Goal: Task Accomplishment & Management: Complete application form

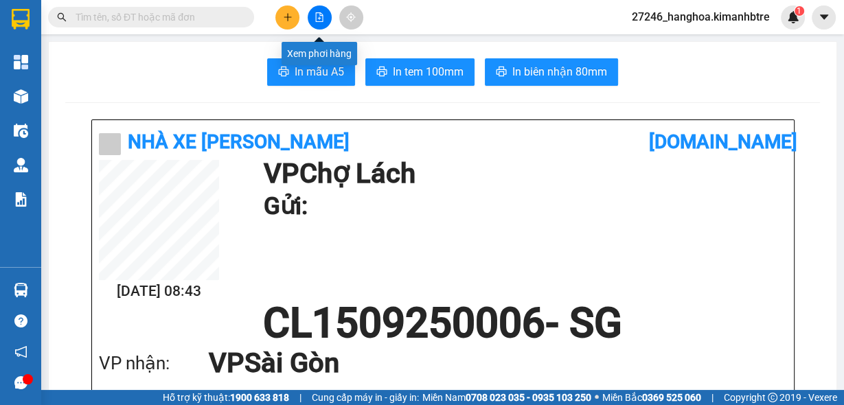
click at [318, 23] on button at bounding box center [320, 17] width 24 height 24
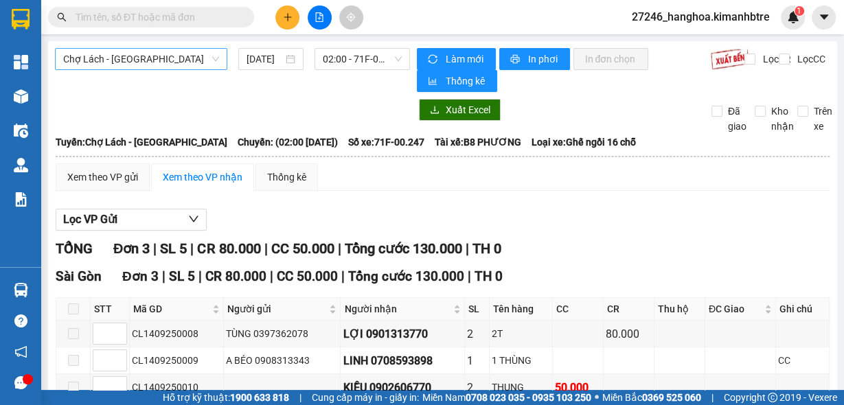
click at [131, 57] on span "Chợ Lách - [GEOGRAPHIC_DATA]" at bounding box center [141, 59] width 156 height 21
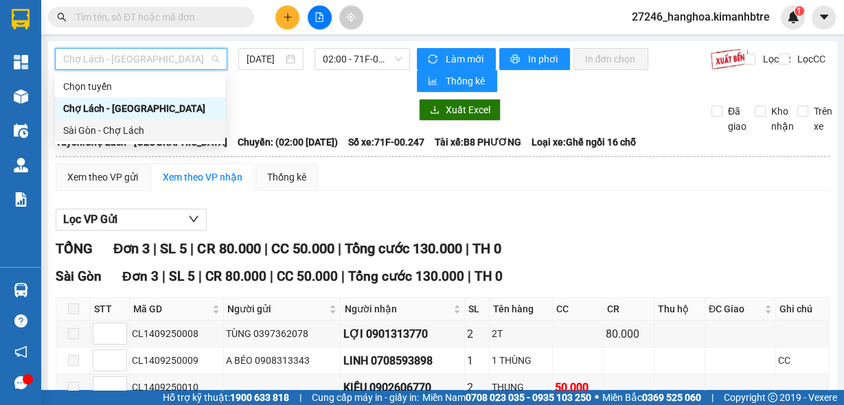
click at [124, 129] on div "Sài Gòn - Chợ Lách" at bounding box center [140, 130] width 154 height 15
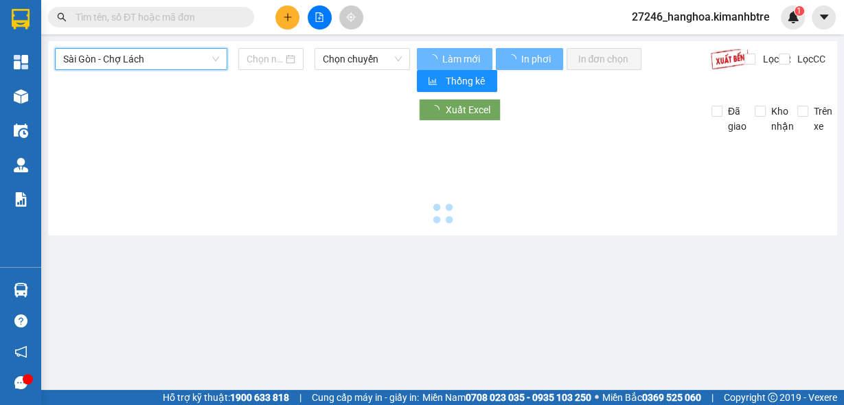
type input "[DATE]"
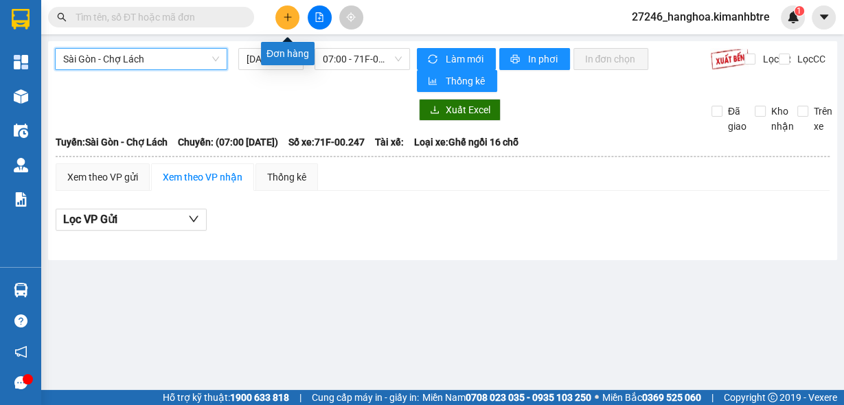
click at [289, 23] on button at bounding box center [288, 17] width 24 height 24
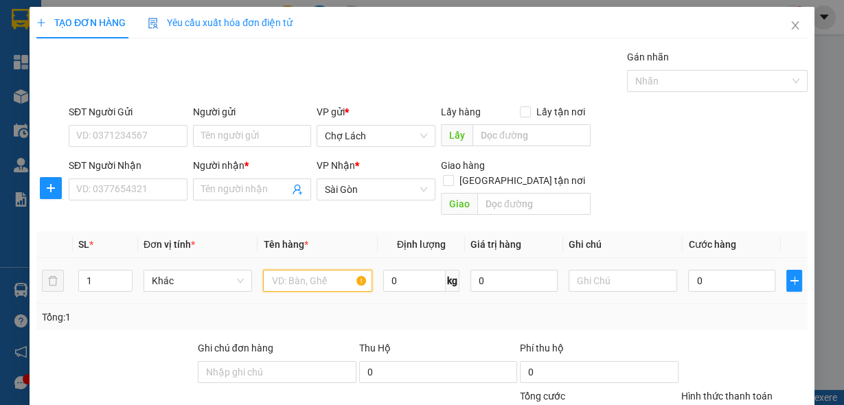
click at [312, 270] on input "text" at bounding box center [317, 281] width 109 height 22
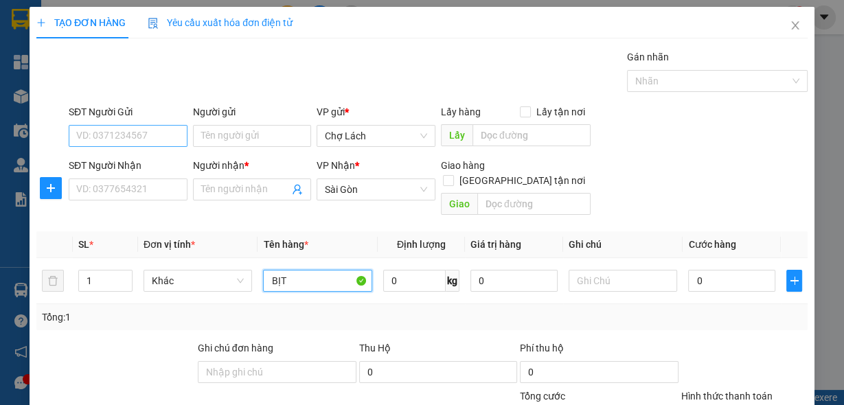
type input "BỊT"
click at [106, 132] on input "SĐT Người Gửi" at bounding box center [128, 136] width 119 height 22
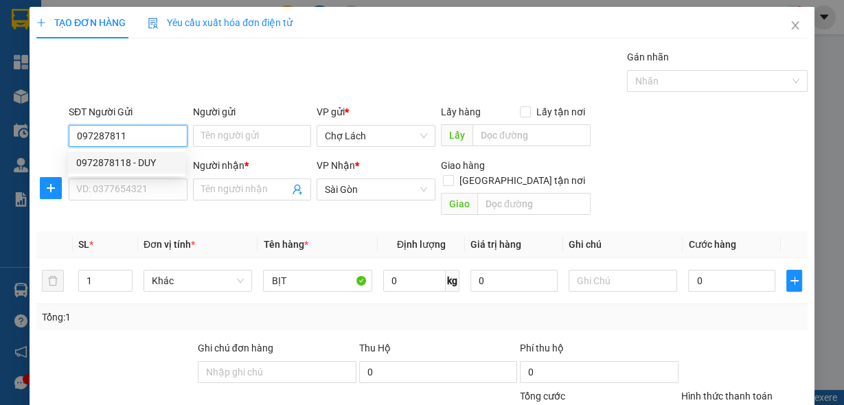
click at [151, 163] on div "0972878118 - DUY" at bounding box center [126, 162] width 101 height 15
type input "0972878118"
type input "DUY"
type input "0972878118"
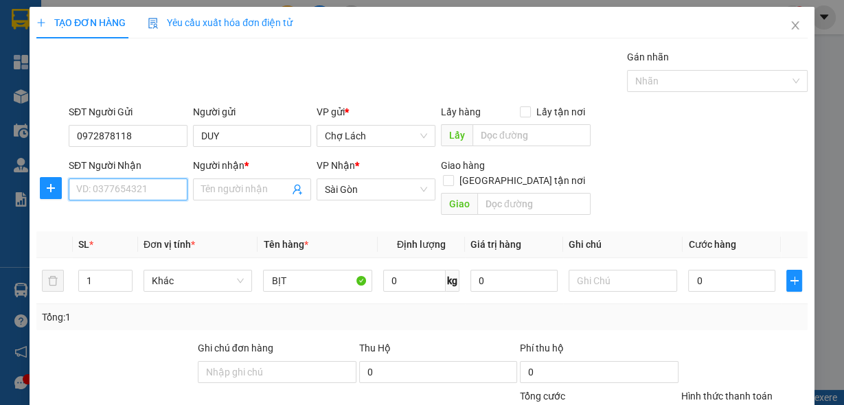
click at [133, 194] on input "SĐT Người Nhận" at bounding box center [128, 190] width 119 height 22
type input "0901751190"
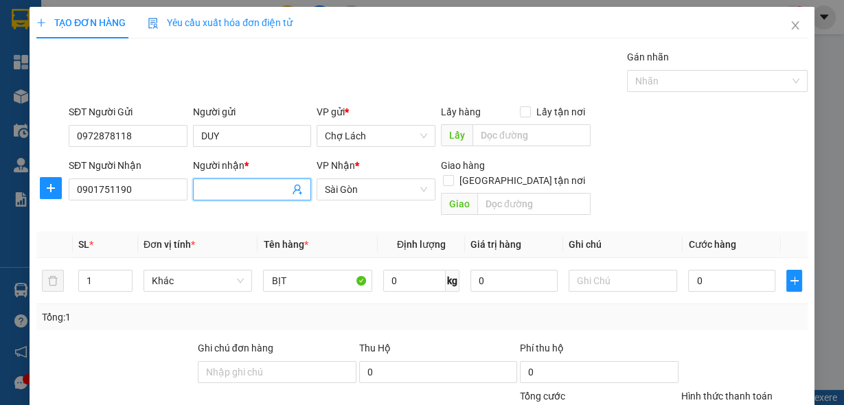
click at [207, 186] on input "Người nhận *" at bounding box center [245, 189] width 89 height 15
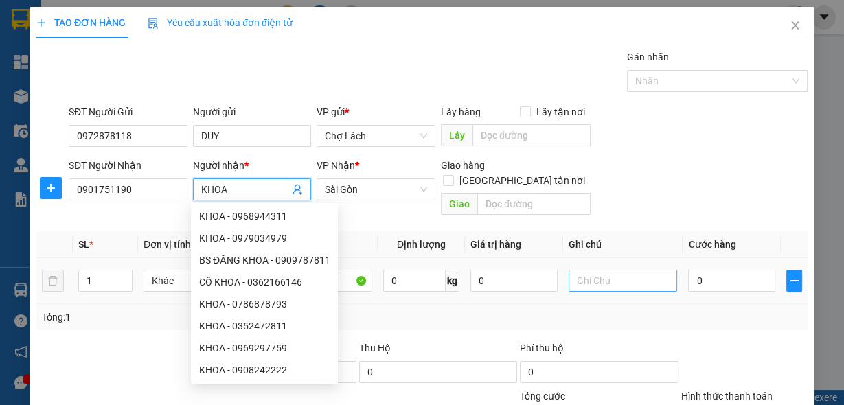
type input "KHOA"
click at [594, 270] on input "text" at bounding box center [623, 281] width 109 height 22
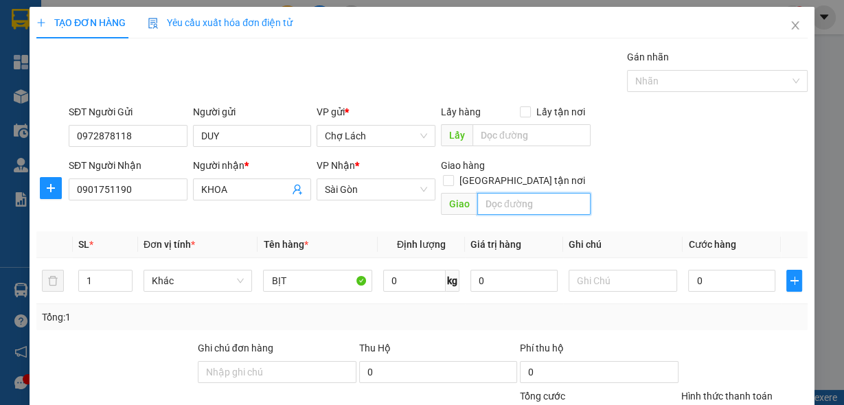
click at [519, 193] on input "text" at bounding box center [534, 204] width 113 height 22
type input "Q11-TR"
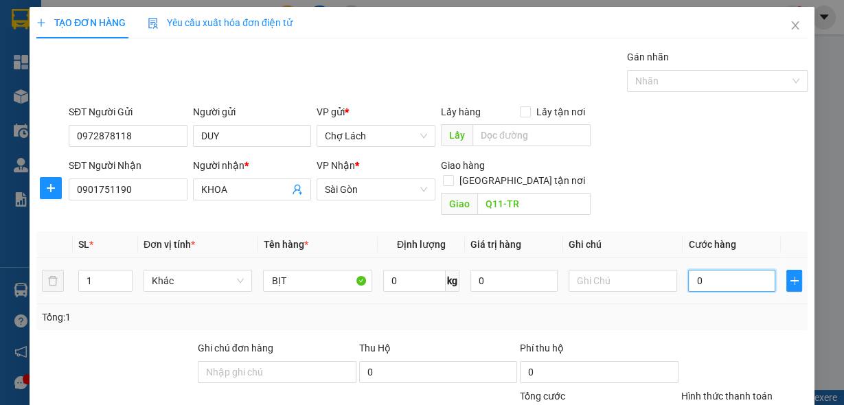
click at [710, 270] on input "0" at bounding box center [731, 281] width 87 height 22
type input "7"
type input "70"
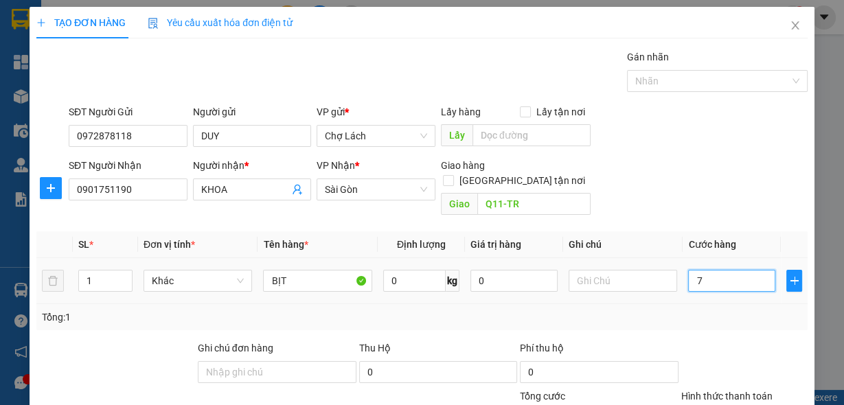
type input "70"
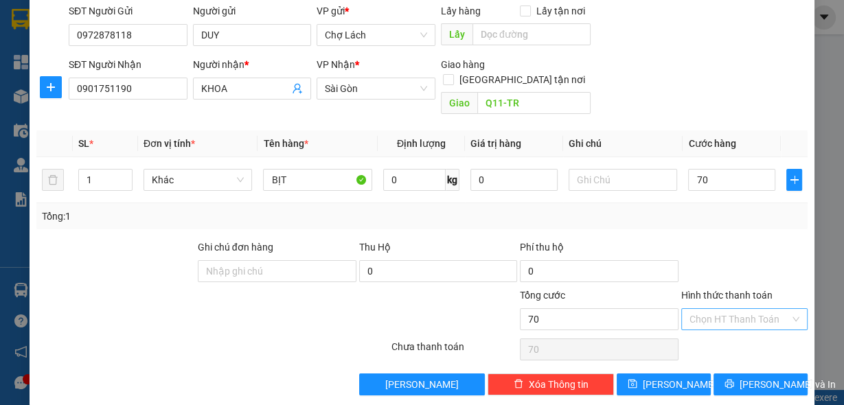
type input "70.000"
click at [708, 309] on input "Hình thức thanh toán" at bounding box center [740, 319] width 100 height 21
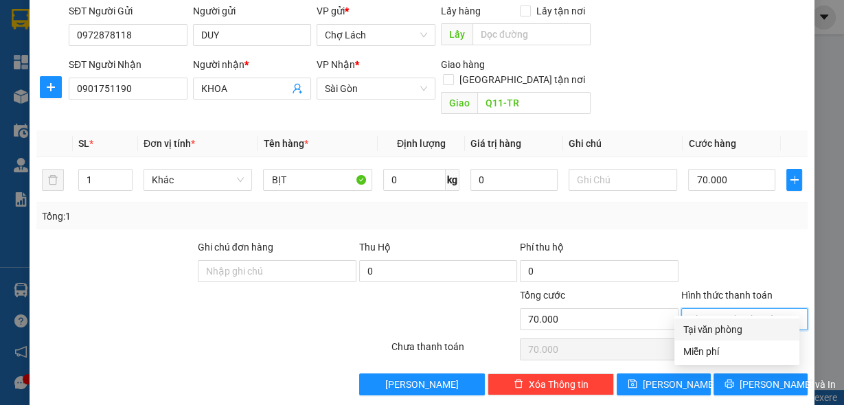
click at [710, 328] on div "Tại văn phòng" at bounding box center [737, 329] width 109 height 15
type input "0"
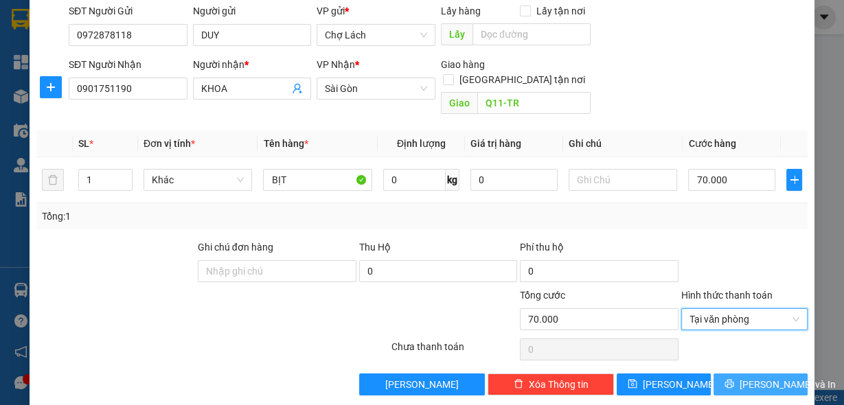
click at [739, 377] on button "[PERSON_NAME] và In" at bounding box center [761, 385] width 94 height 22
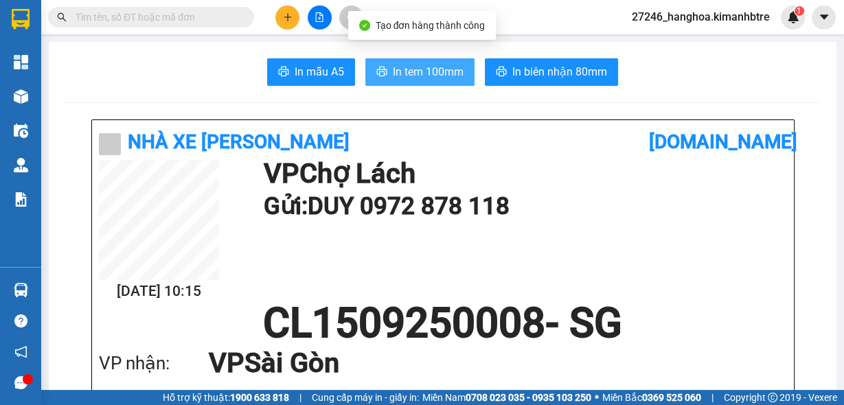
click at [420, 72] on span "In tem 100mm" at bounding box center [428, 71] width 71 height 17
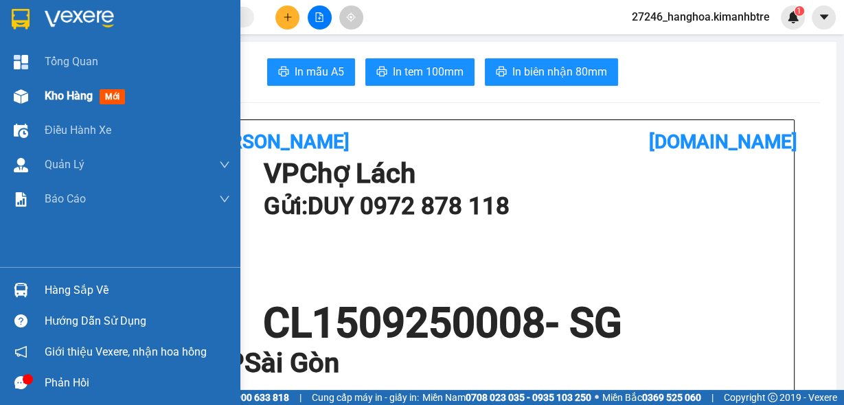
click at [56, 102] on span "Kho hàng" at bounding box center [69, 95] width 48 height 13
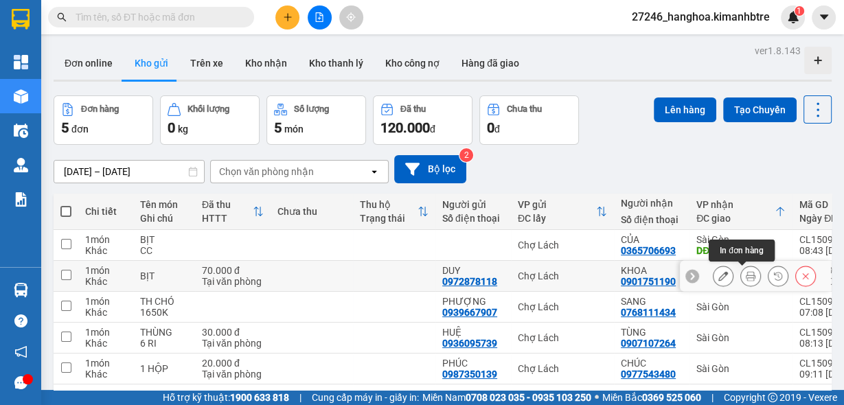
click at [746, 273] on icon at bounding box center [751, 276] width 10 height 10
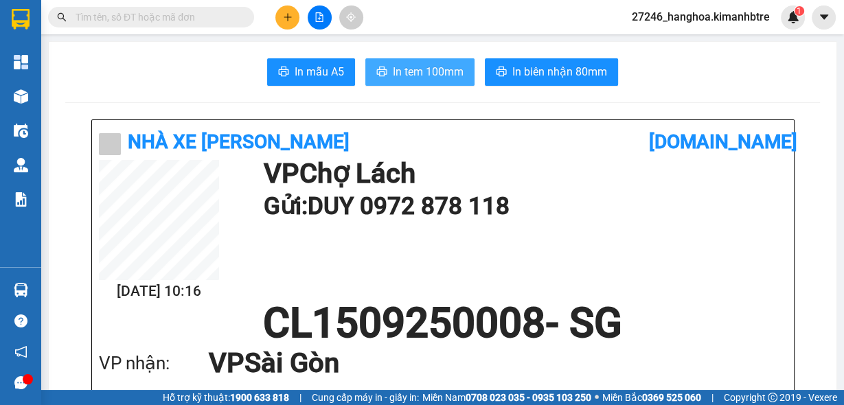
click at [405, 74] on span "In tem 100mm" at bounding box center [428, 71] width 71 height 17
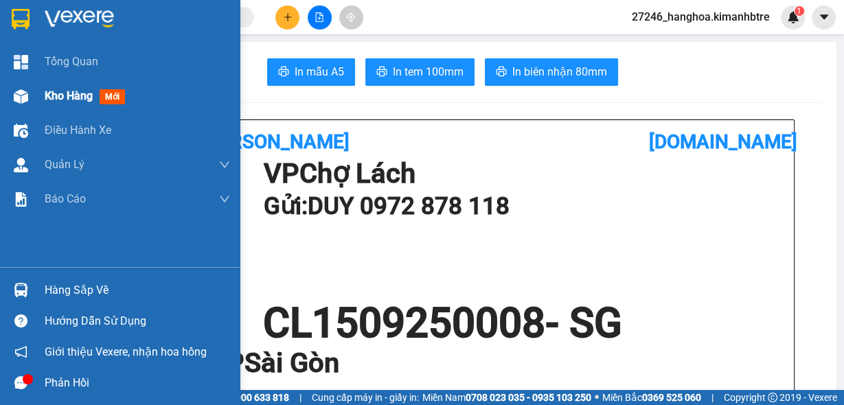
click at [69, 100] on span "Kho hàng" at bounding box center [69, 95] width 48 height 13
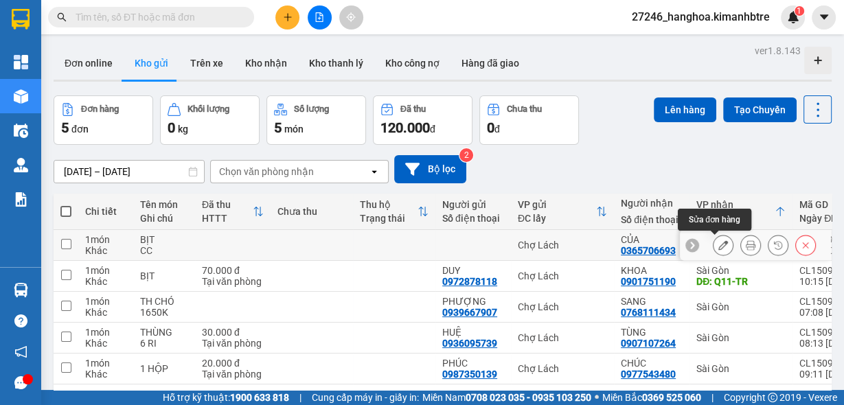
click at [708, 256] on div at bounding box center [755, 245] width 151 height 31
click at [719, 246] on icon at bounding box center [724, 245] width 10 height 10
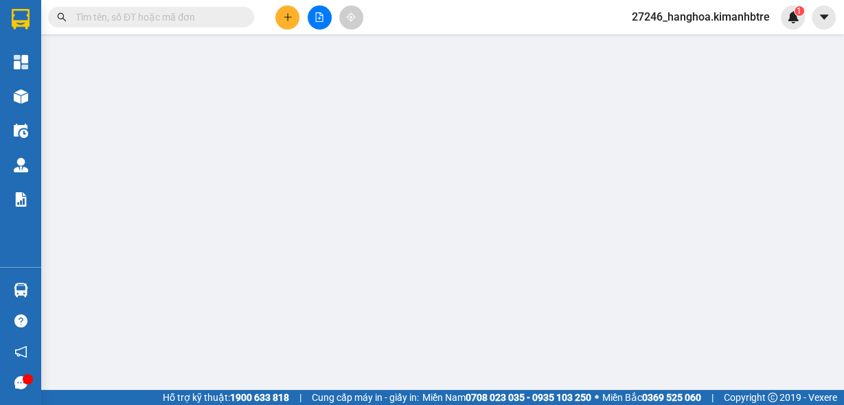
type input "0365706693"
type input "CỦA"
type input "CR CTS"
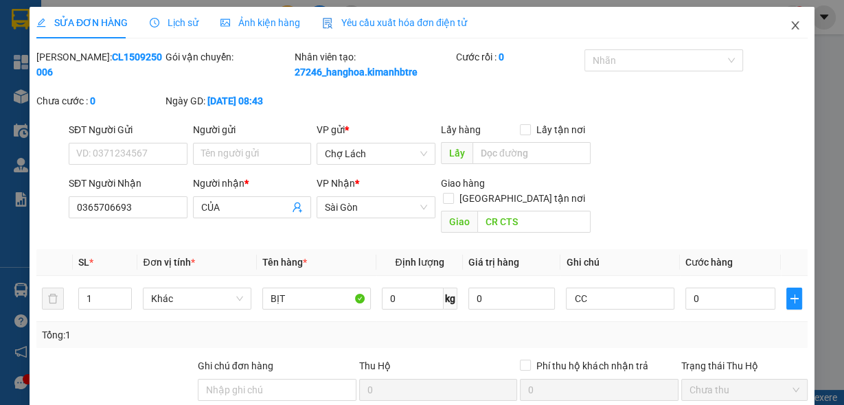
click at [792, 30] on icon "close" at bounding box center [796, 25] width 8 height 8
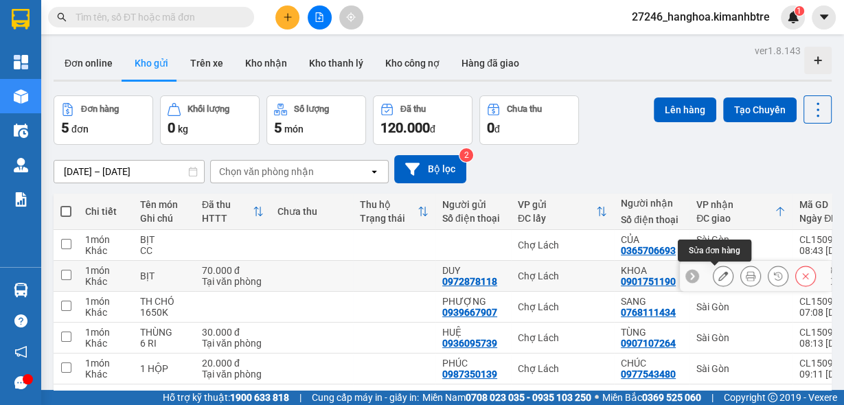
click at [721, 277] on button at bounding box center [723, 277] width 19 height 24
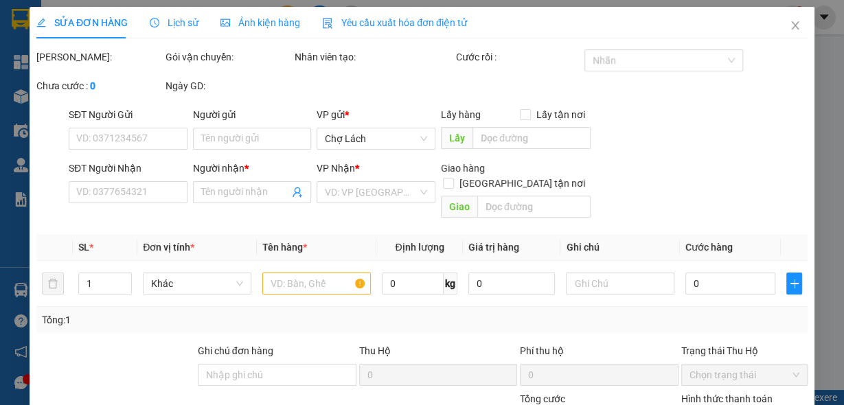
type input "0972878118"
type input "DUY"
type input "0901751190"
type input "KHOA"
type input "Q11-TR"
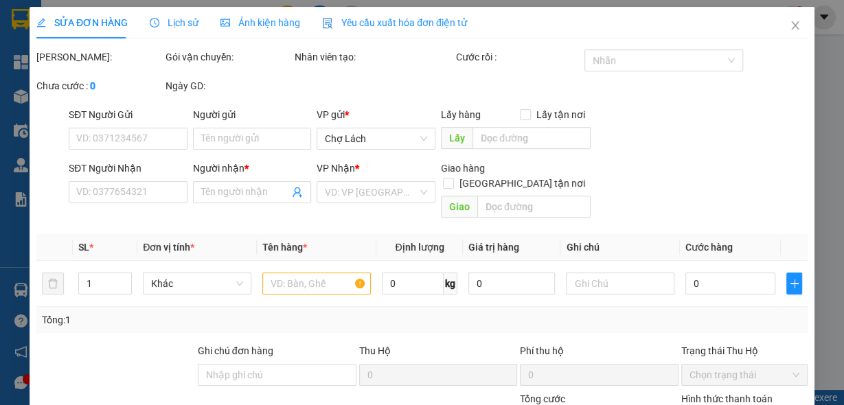
type input "70.000"
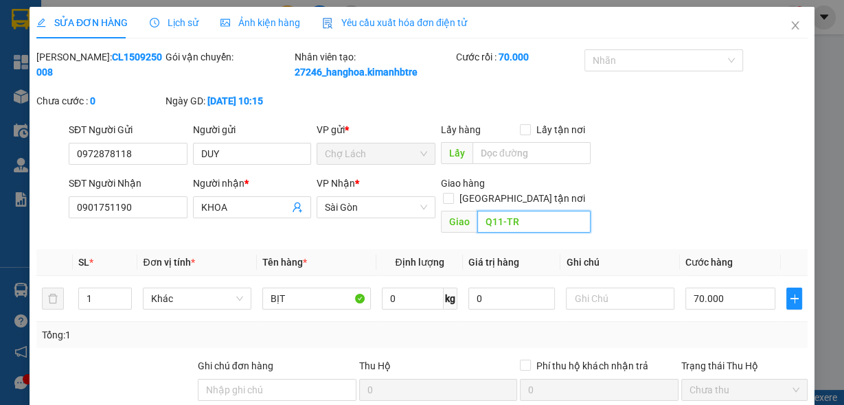
click at [528, 225] on input "Q11-TR" at bounding box center [534, 222] width 113 height 22
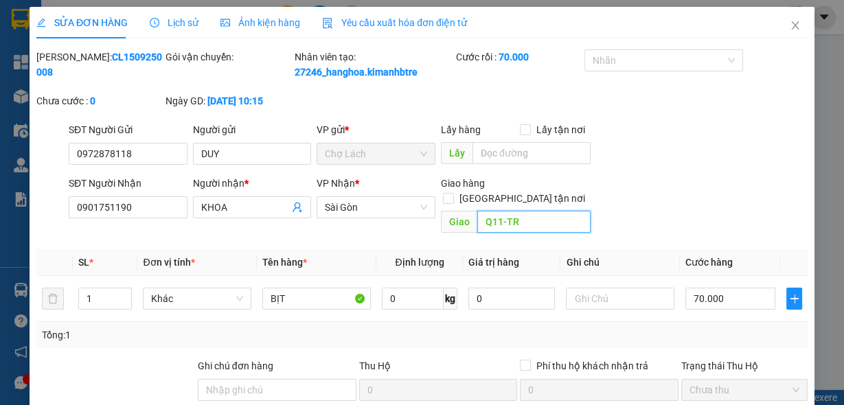
click at [528, 223] on input "Q11-TR" at bounding box center [534, 222] width 113 height 22
click at [526, 223] on input "Q11-TR" at bounding box center [534, 222] width 113 height 22
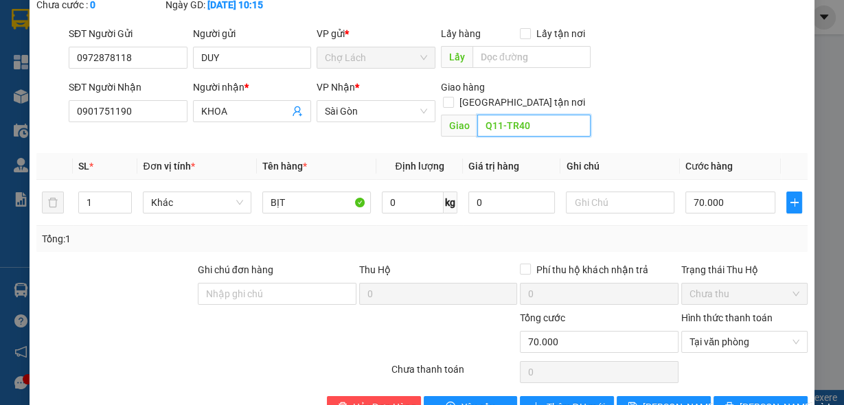
scroll to position [135, 0]
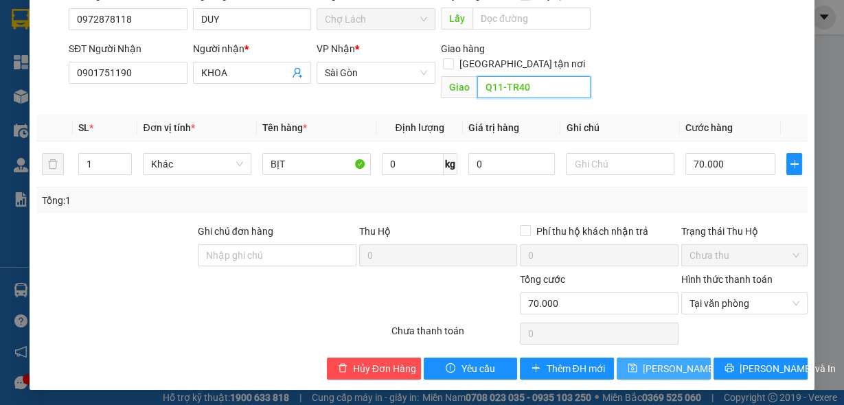
type input "Q11-TR40"
click at [653, 369] on span "[PERSON_NAME] thay đổi" at bounding box center [698, 368] width 110 height 15
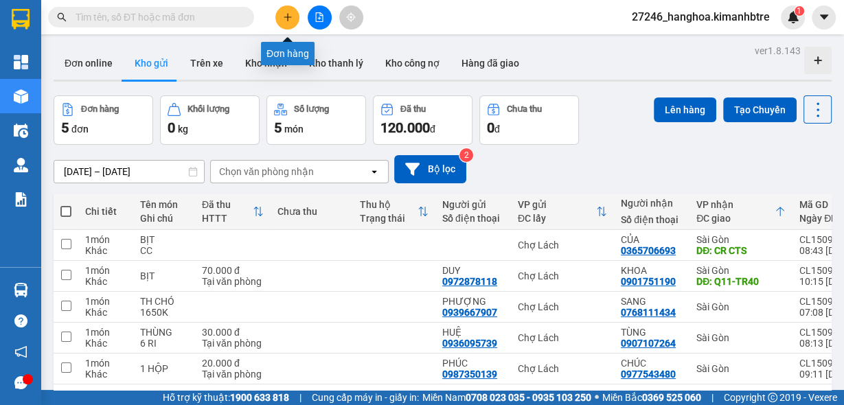
click at [289, 20] on icon "plus" at bounding box center [288, 17] width 10 height 10
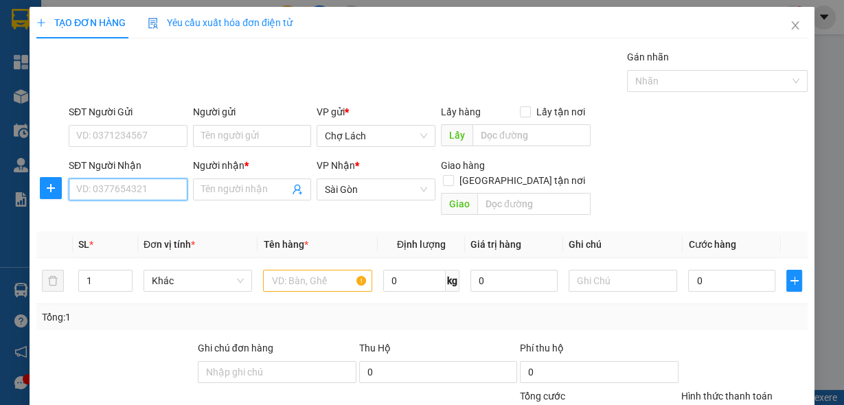
click at [157, 197] on input "SĐT Người Nhận" at bounding box center [128, 190] width 119 height 22
click at [133, 220] on div "0906499978 - TRANG" at bounding box center [126, 216] width 101 height 15
type input "0906499978"
type input "TRANG"
type input "0906499978"
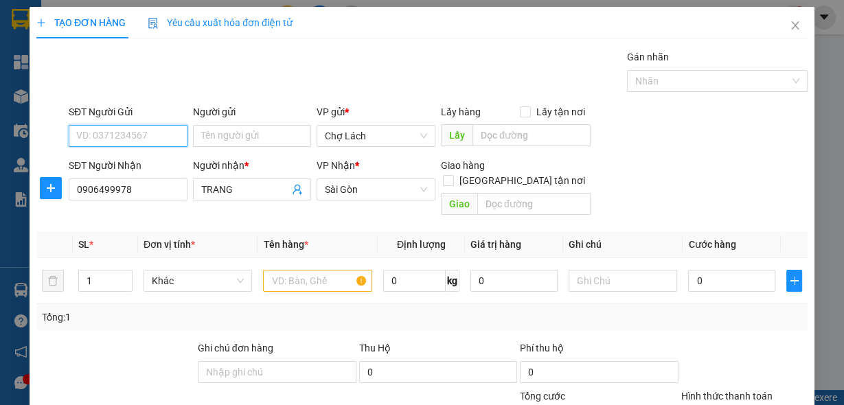
click at [133, 132] on input "SĐT Người Gửi" at bounding box center [128, 136] width 119 height 22
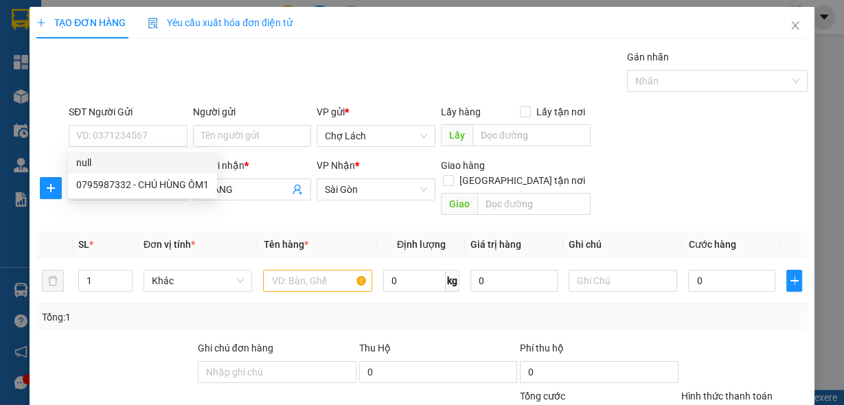
click at [162, 72] on div "Gán nhãn Nhãn" at bounding box center [438, 73] width 745 height 48
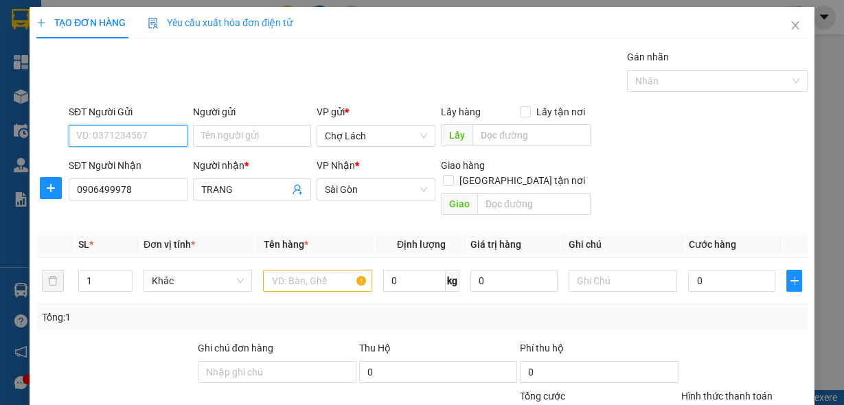
click at [143, 135] on input "SĐT Người Gửi" at bounding box center [128, 136] width 119 height 22
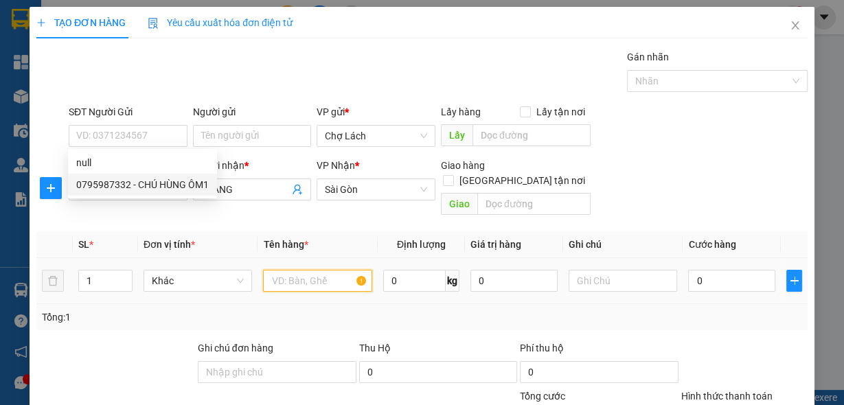
click at [298, 270] on input "text" at bounding box center [317, 281] width 109 height 22
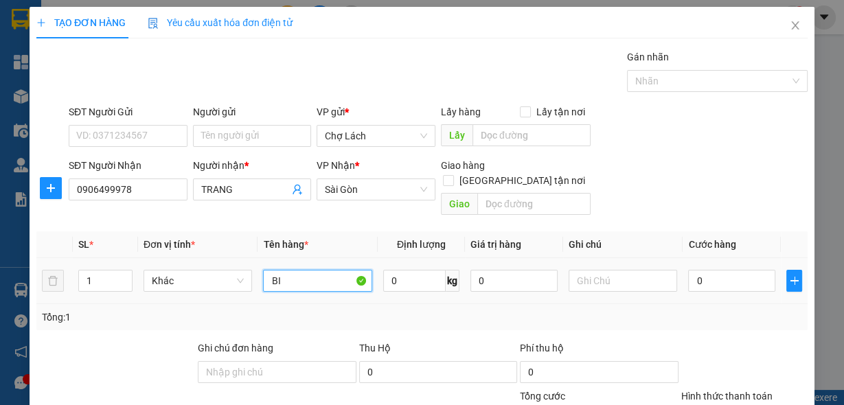
type input "B"
type input "THÙNG"
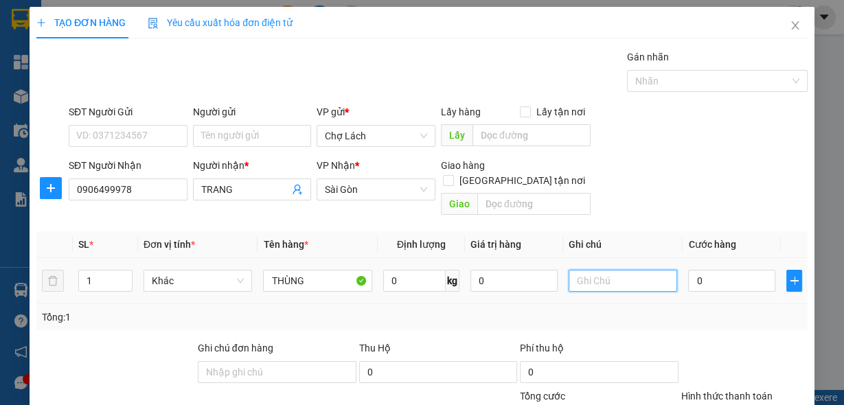
click at [594, 270] on input "text" at bounding box center [623, 281] width 109 height 22
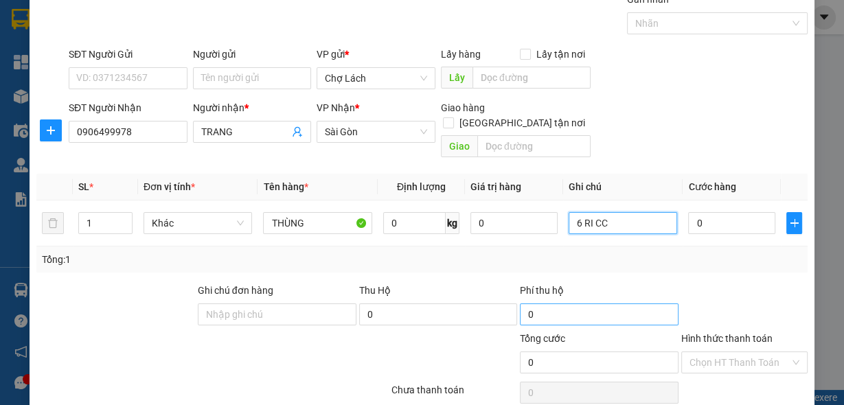
scroll to position [101, 0]
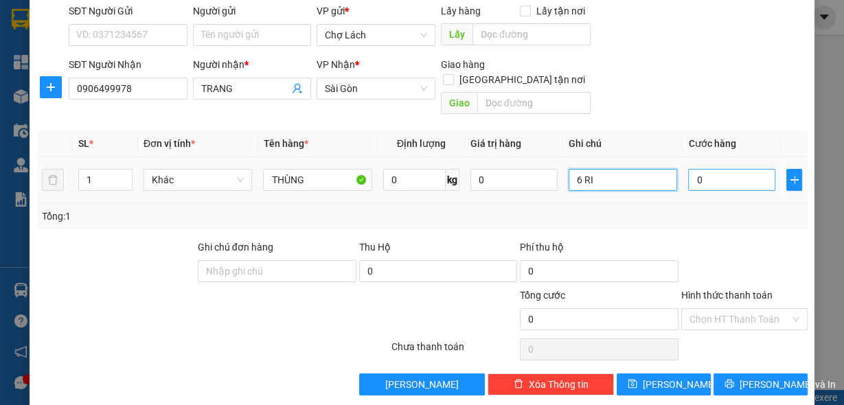
type input "6 RI"
click at [730, 169] on input "0" at bounding box center [731, 180] width 87 height 22
type input "3"
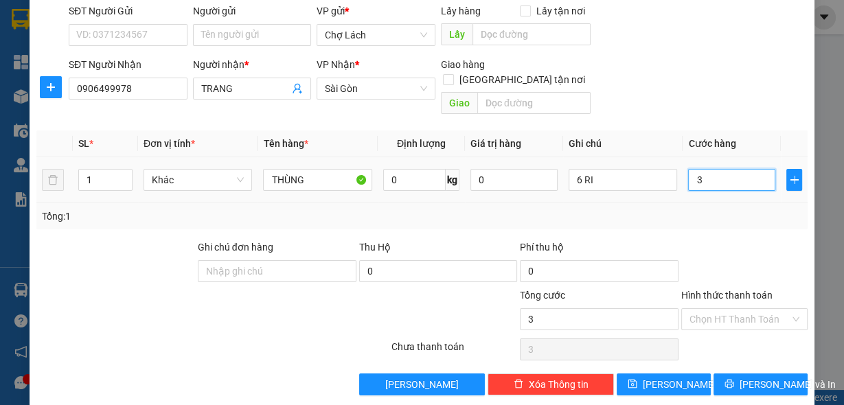
type input "30"
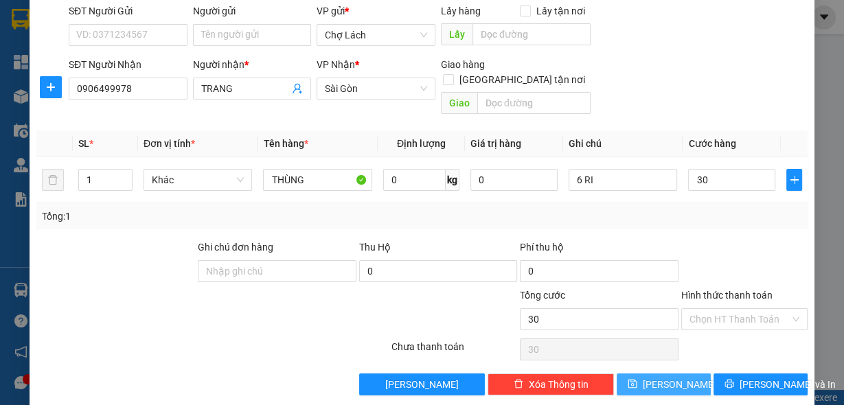
type input "30.000"
click at [690, 375] on button "[PERSON_NAME]" at bounding box center [664, 385] width 94 height 22
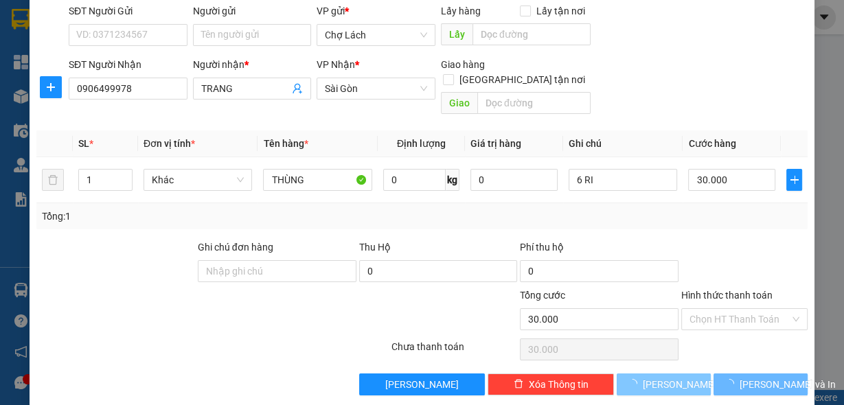
type input "0"
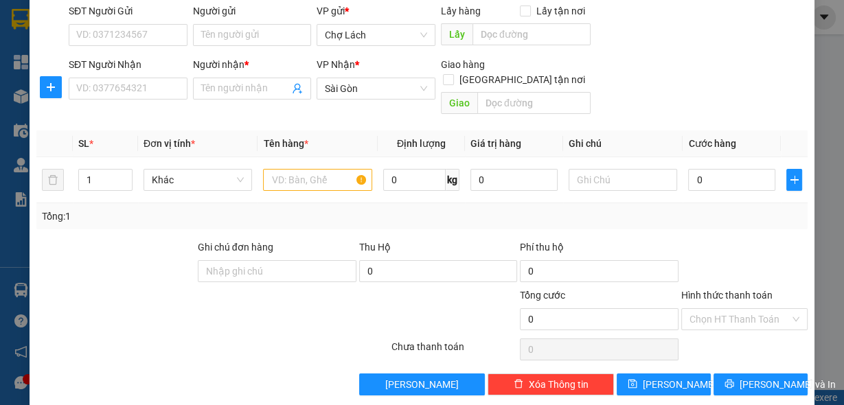
click at [0, 346] on div "TẠO ĐƠN HÀNG Yêu cầu xuất hóa đơn điện tử Transit Pickup Surcharge Ids Transit …" at bounding box center [422, 202] width 844 height 405
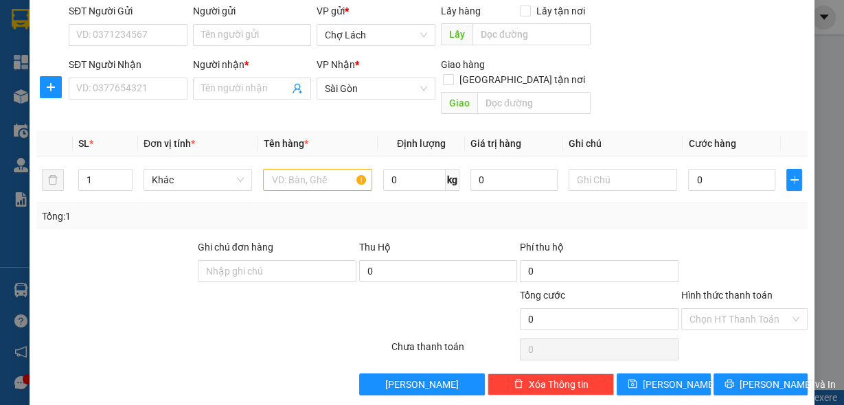
click at [0, 347] on div "TẠO ĐƠN HÀNG Yêu cầu xuất hóa đơn điện tử Transit Pickup Surcharge Ids Transit …" at bounding box center [422, 202] width 844 height 405
click at [0, 346] on div "TẠO ĐƠN HÀNG Yêu cầu xuất hóa đơn điện tử Transit Pickup Surcharge Ids Transit …" at bounding box center [422, 202] width 844 height 405
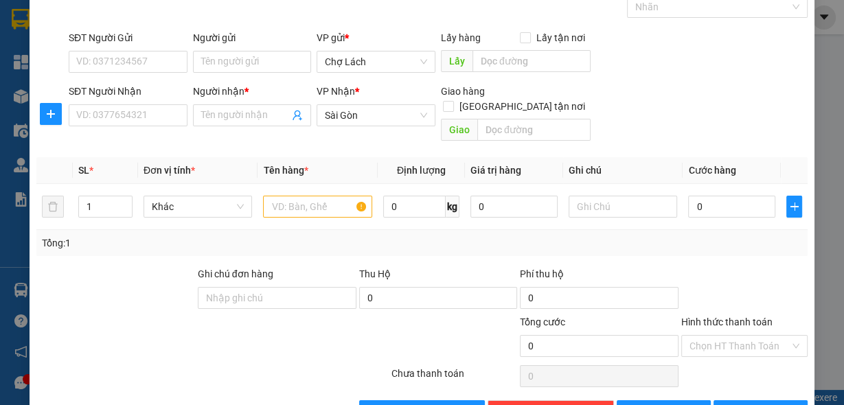
scroll to position [0, 0]
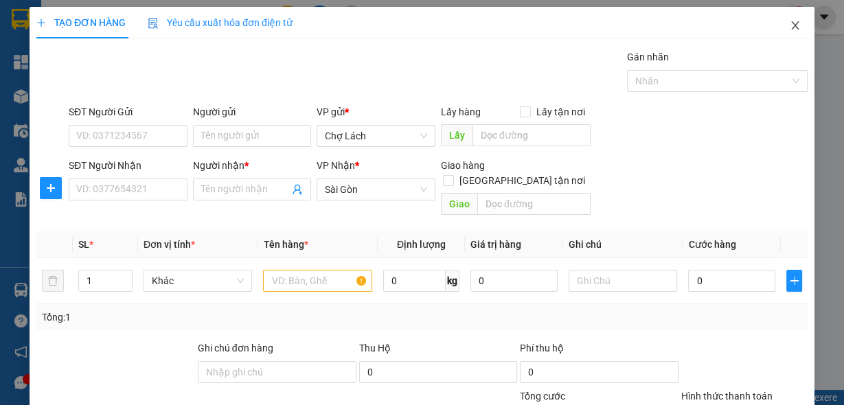
click at [792, 29] on icon "close" at bounding box center [796, 25] width 8 height 8
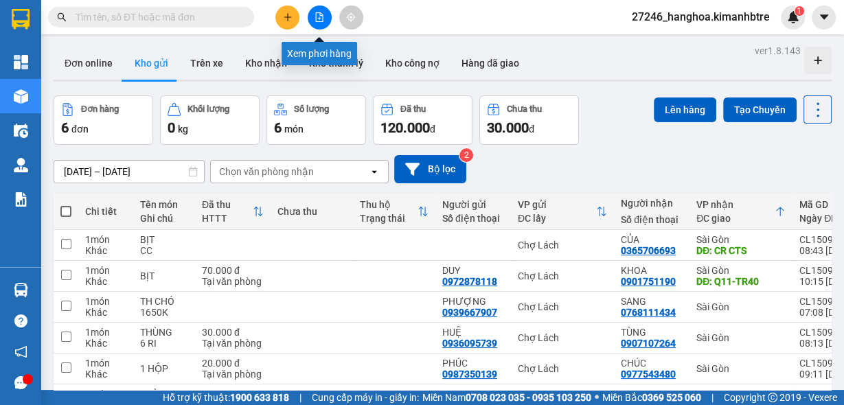
click at [293, 20] on button at bounding box center [288, 17] width 24 height 24
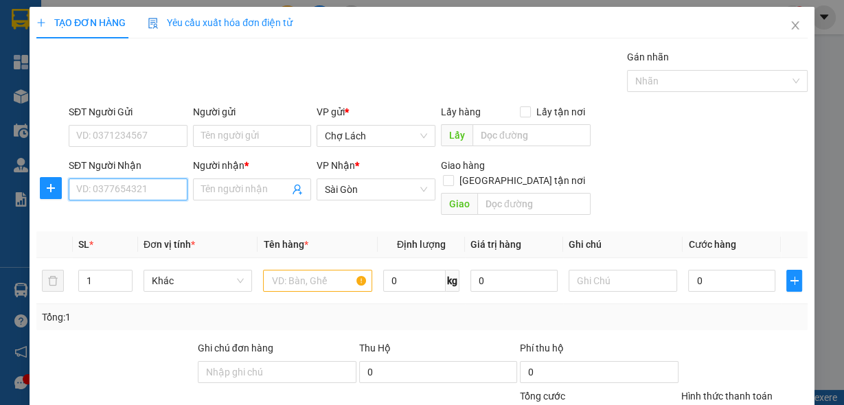
click at [154, 190] on input "SĐT Người Nhận" at bounding box center [128, 190] width 119 height 22
type input "0357356556"
click at [247, 186] on input "Người nhận *" at bounding box center [245, 189] width 89 height 15
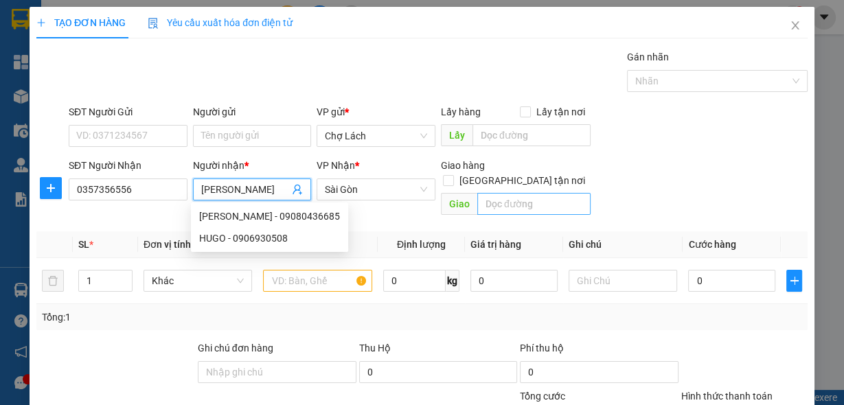
type input "[PERSON_NAME]"
click at [493, 193] on input "text" at bounding box center [534, 204] width 113 height 22
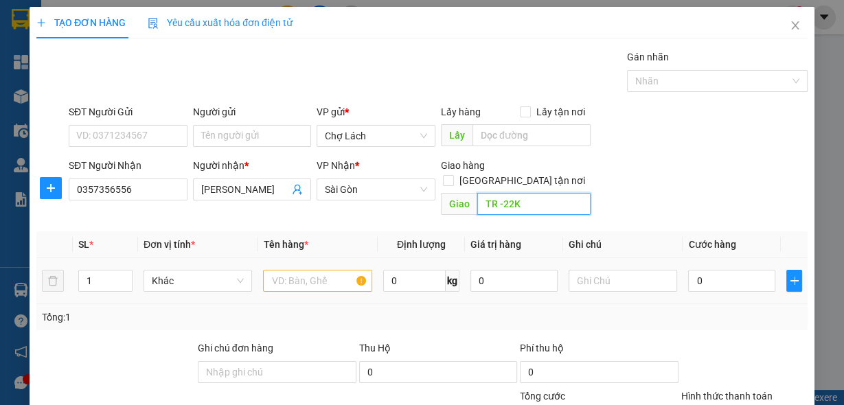
type input "TR -22K"
click at [324, 270] on input "text" at bounding box center [317, 281] width 109 height 22
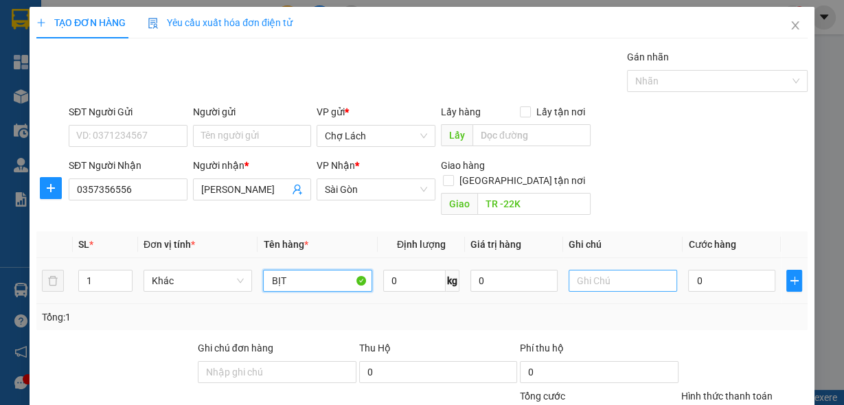
type input "BỊT"
click at [616, 270] on input "text" at bounding box center [623, 281] width 109 height 22
type input "6 RI"
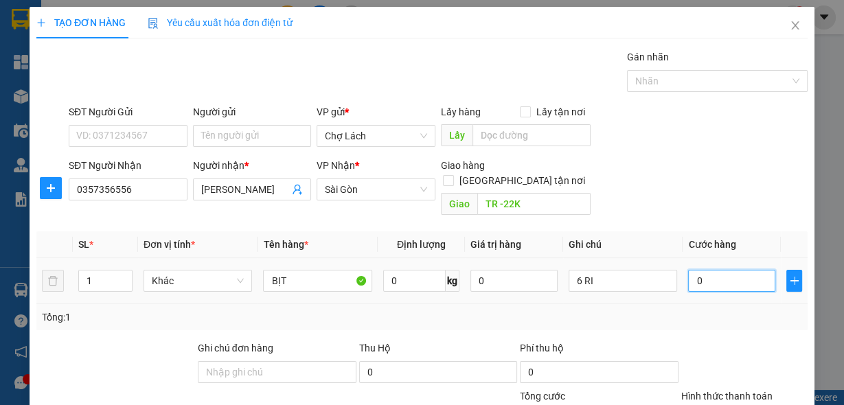
click at [726, 270] on input "0" at bounding box center [731, 281] width 87 height 22
type input "5"
type input "52"
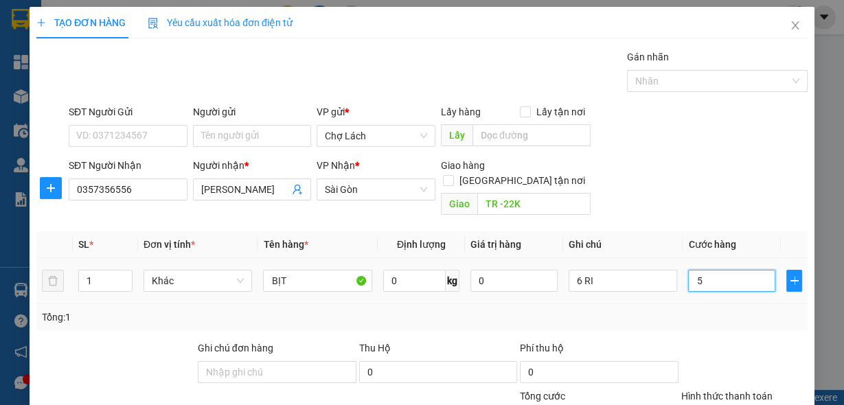
type input "52"
type input "52.000"
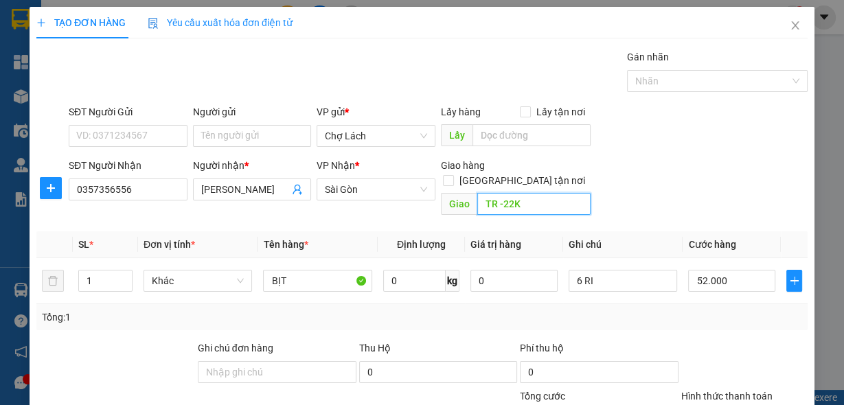
click at [478, 193] on input "TR -22K" at bounding box center [534, 204] width 113 height 22
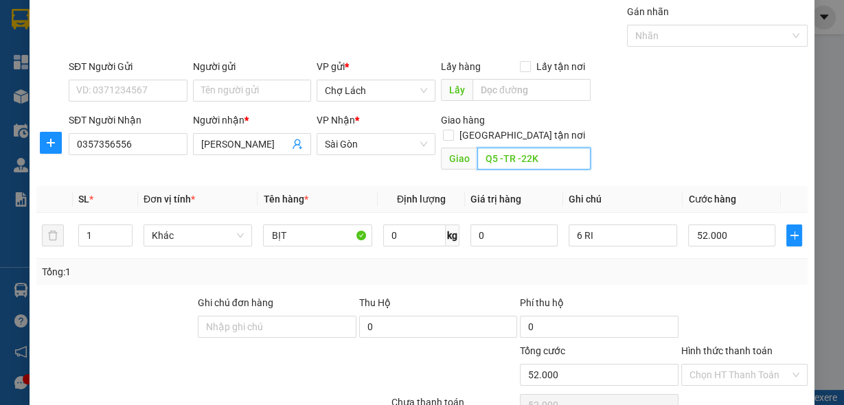
scroll to position [101, 0]
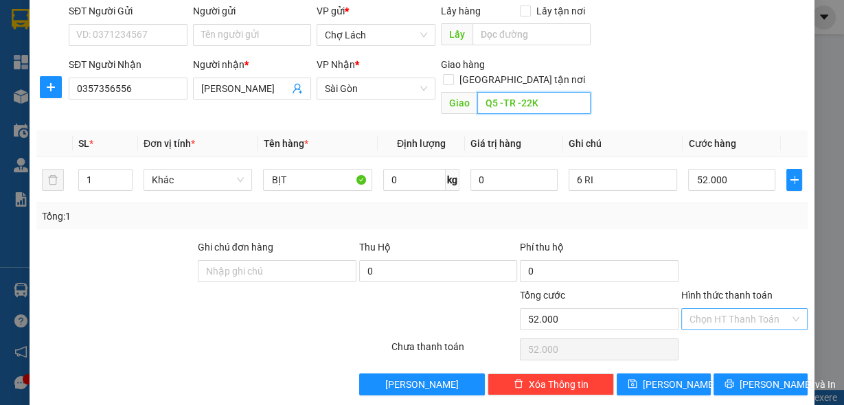
type input "Q5 -TR -22K"
click at [734, 309] on input "Hình thức thanh toán" at bounding box center [740, 319] width 100 height 21
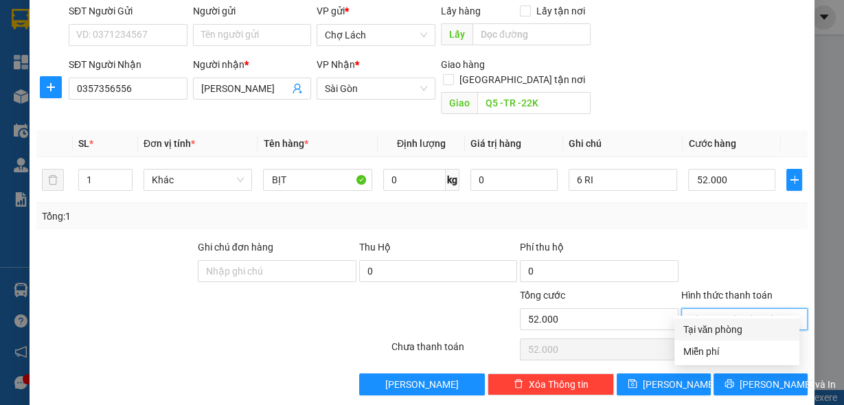
click at [708, 333] on div "Tại văn phòng" at bounding box center [737, 329] width 109 height 15
type input "0"
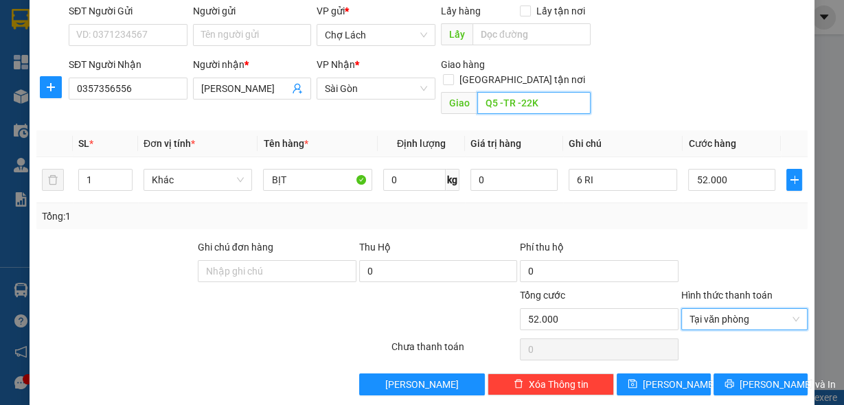
click at [518, 92] on input "Q5 -TR -22K" at bounding box center [534, 103] width 113 height 22
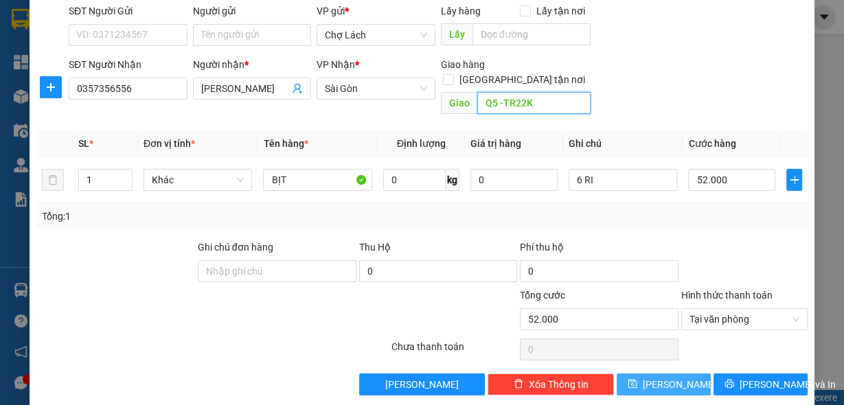
type input "Q5 -TR22K"
click at [663, 377] on span "[PERSON_NAME]" at bounding box center [680, 384] width 74 height 15
type input "0"
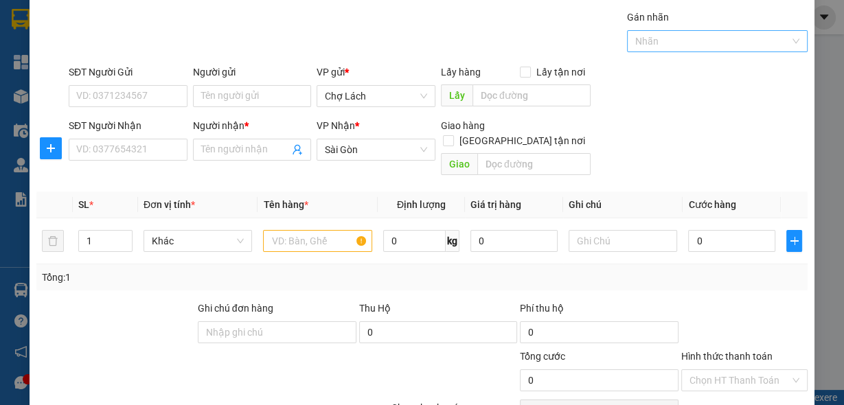
scroll to position [0, 0]
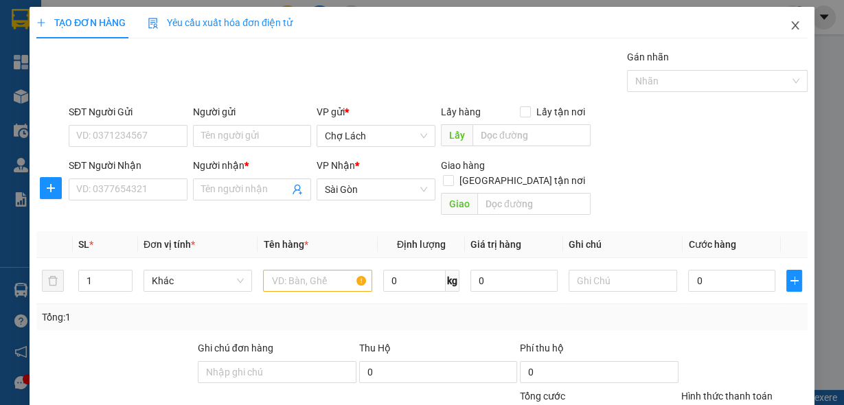
click at [789, 32] on span "Close" at bounding box center [795, 26] width 38 height 38
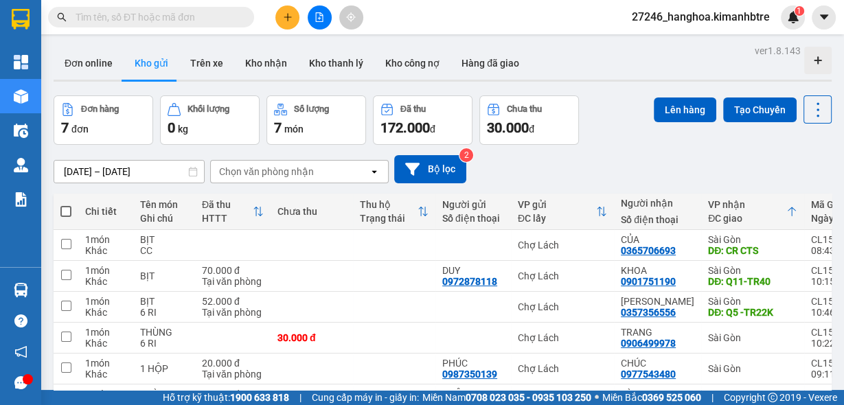
click at [71, 210] on th at bounding box center [66, 212] width 25 height 36
drag, startPoint x: 68, startPoint y: 210, endPoint x: 81, endPoint y: 212, distance: 13.1
click at [71, 210] on span at bounding box center [65, 211] width 11 height 11
click at [66, 205] on input "checkbox" at bounding box center [66, 205] width 0 height 0
checkbox input "true"
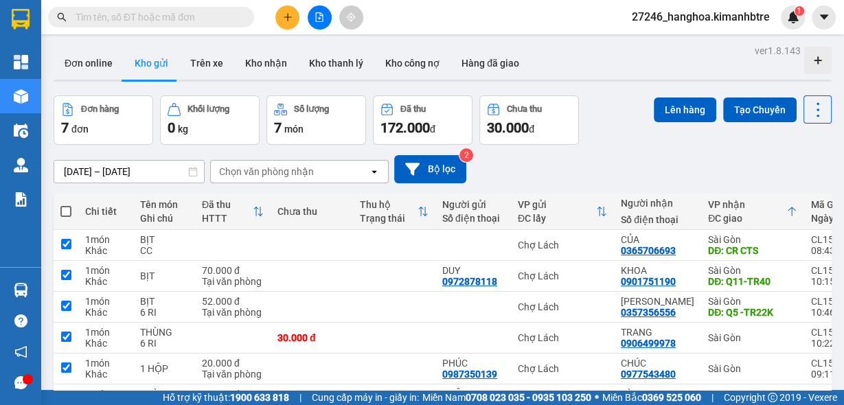
checkbox input "true"
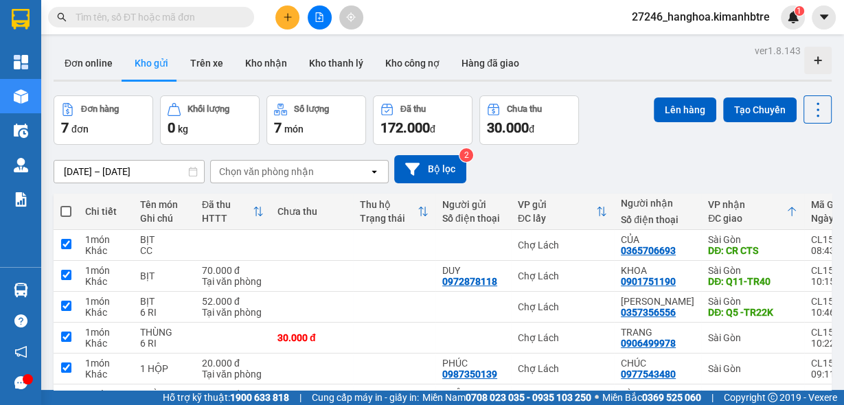
checkbox input "true"
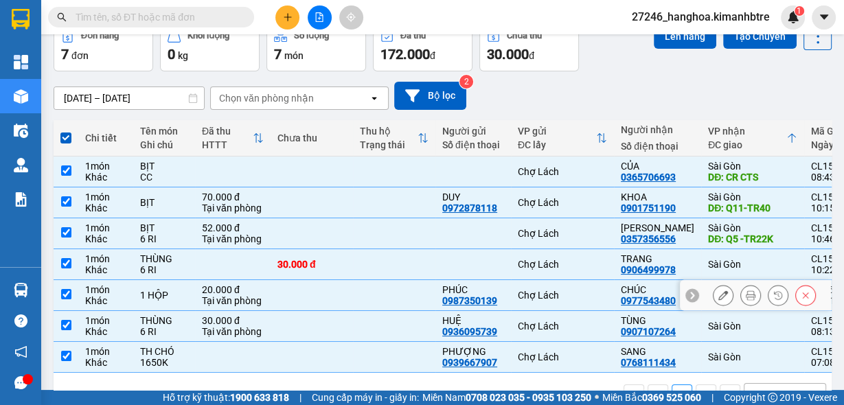
scroll to position [118, 0]
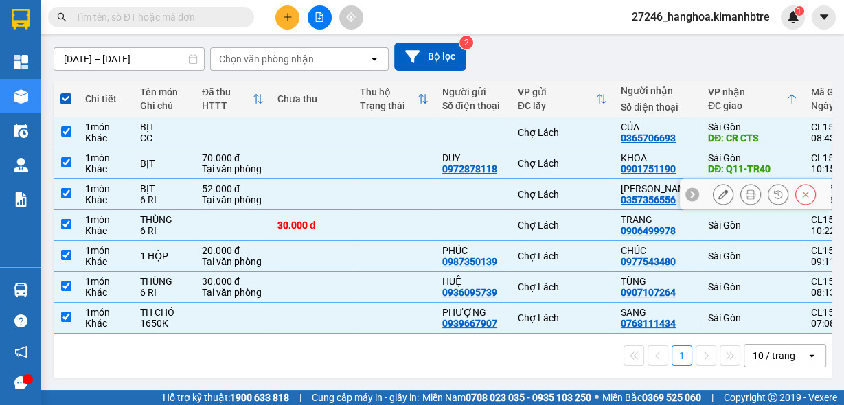
click at [63, 188] on input "checkbox" at bounding box center [66, 193] width 10 height 10
checkbox input "false"
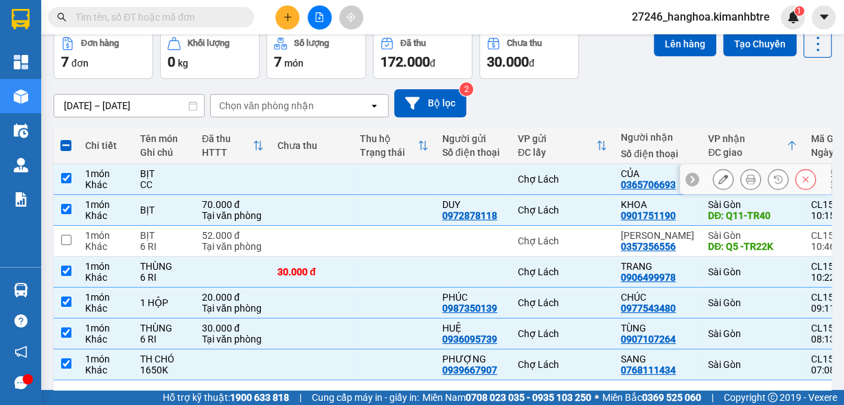
scroll to position [0, 0]
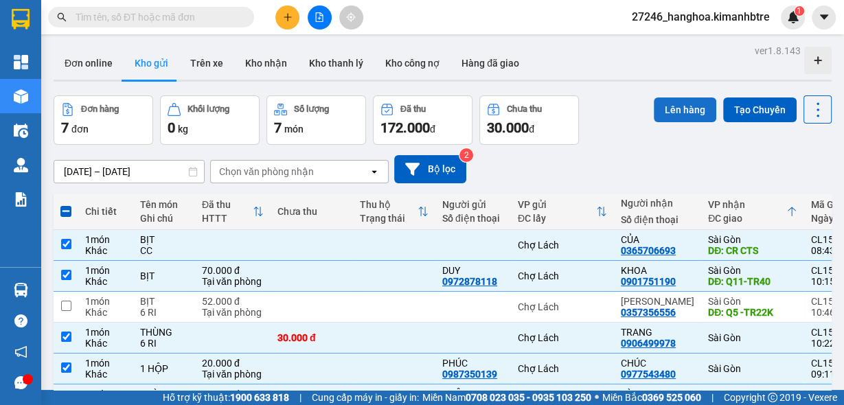
click at [661, 105] on button "Lên hàng" at bounding box center [685, 110] width 63 height 25
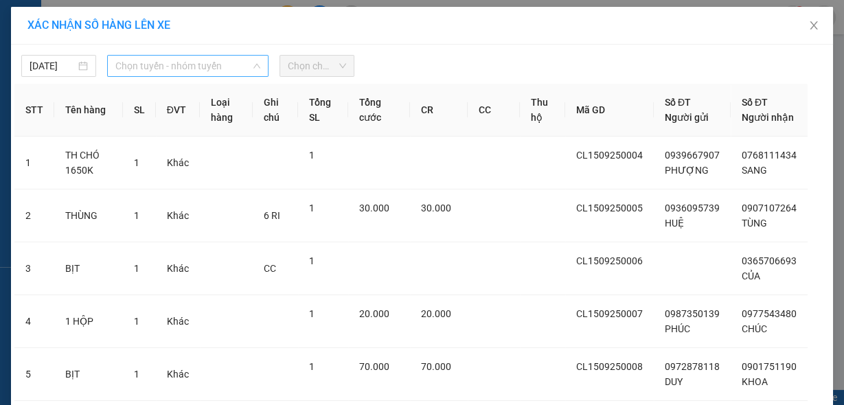
click at [157, 61] on span "Chọn tuyến - nhóm tuyến" at bounding box center [187, 66] width 145 height 21
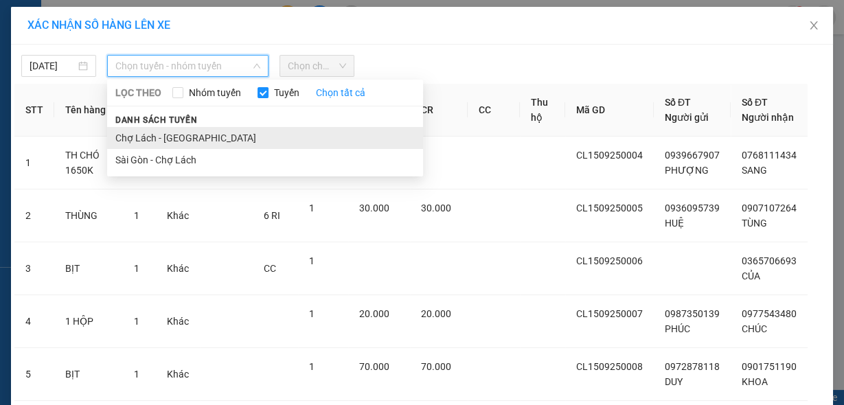
click at [181, 133] on li "Chợ Lách - [GEOGRAPHIC_DATA]" at bounding box center [265, 138] width 316 height 22
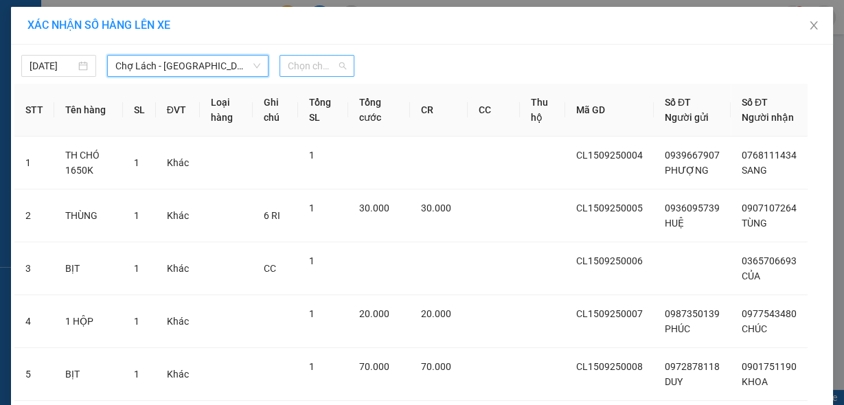
click at [298, 61] on span "Chọn chuyến" at bounding box center [317, 66] width 58 height 21
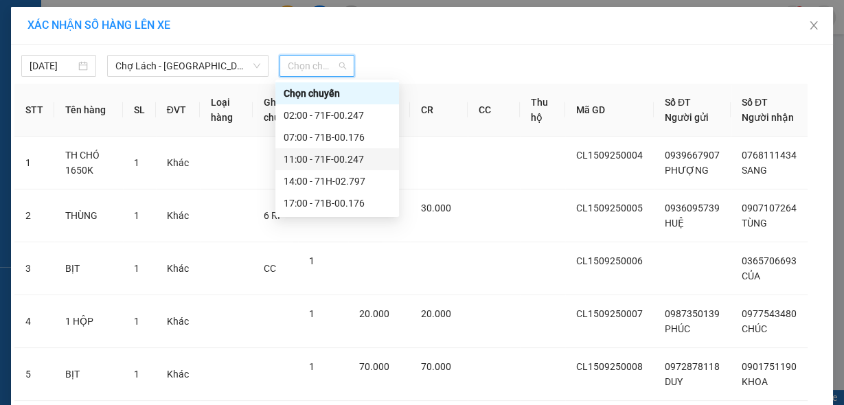
click at [335, 165] on div "11:00 - 71F-00.247" at bounding box center [337, 159] width 107 height 15
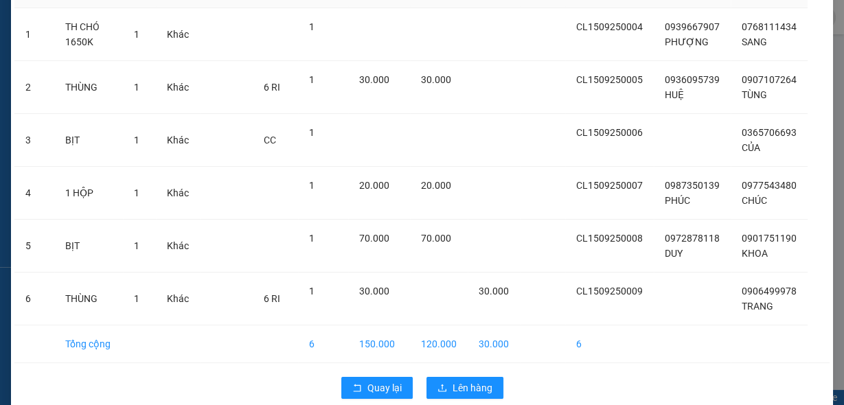
scroll to position [170, 0]
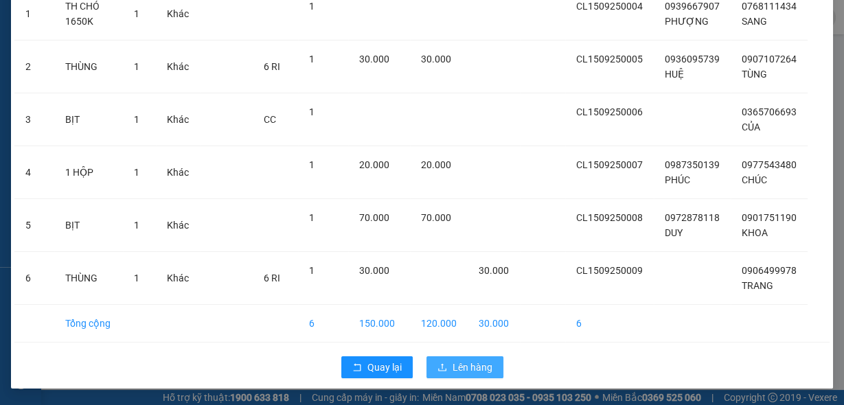
click at [459, 370] on span "Lên hàng" at bounding box center [473, 367] width 40 height 15
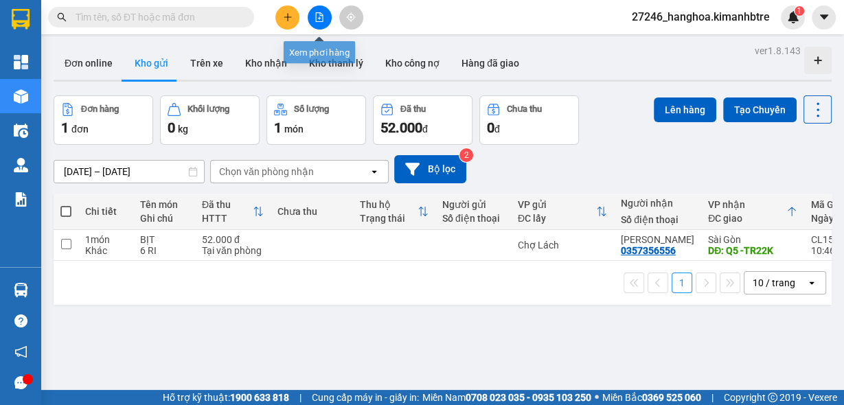
click at [319, 17] on icon "file-add" at bounding box center [320, 17] width 10 height 10
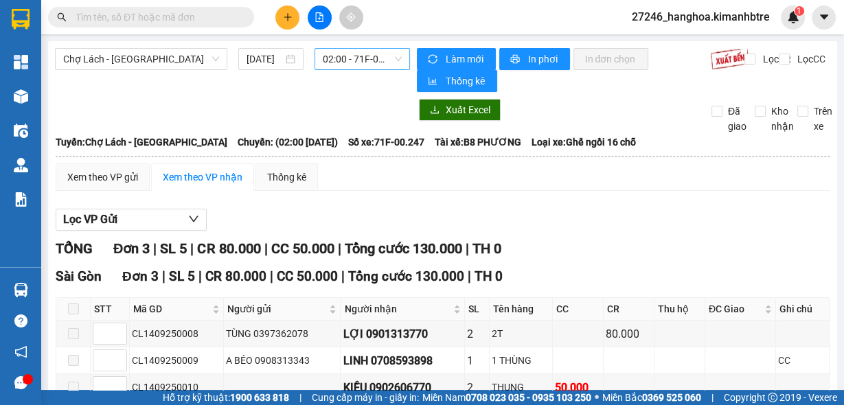
click at [333, 58] on span "02:00 - 71F-00.247" at bounding box center [363, 59] width 80 height 21
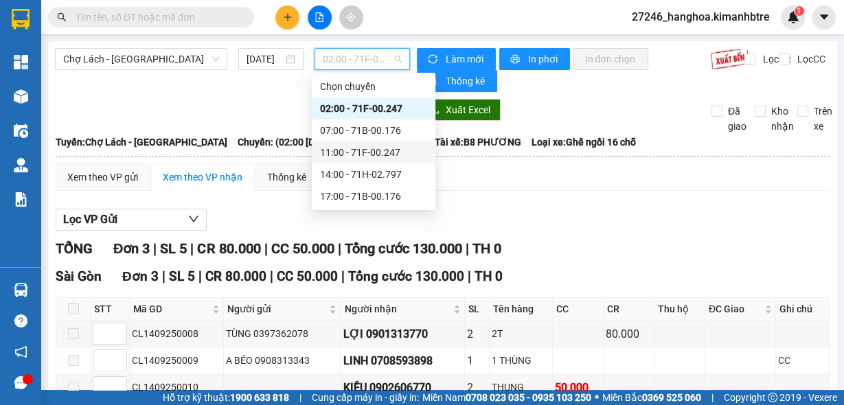
click at [349, 150] on div "11:00 - 71F-00.247" at bounding box center [373, 152] width 107 height 15
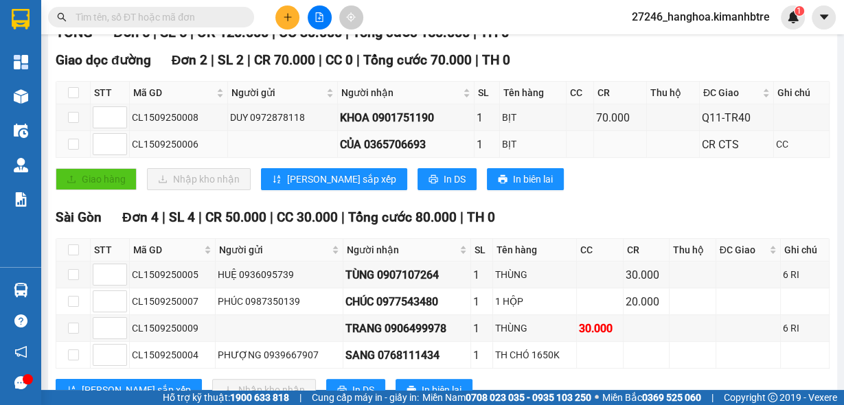
scroll to position [149, 0]
